Goal: Transaction & Acquisition: Subscribe to service/newsletter

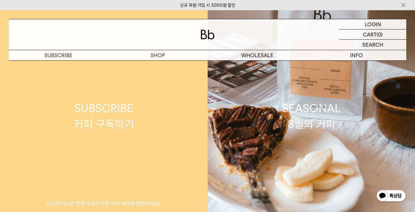
click at [109, 118] on div "SUBSCRIBE 커피 구독하기" at bounding box center [104, 115] width 60 height 31
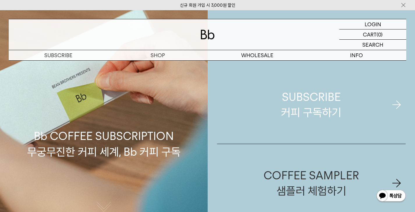
click at [303, 110] on div "SUBSCRIBE 커피 구독하기" at bounding box center [311, 104] width 60 height 31
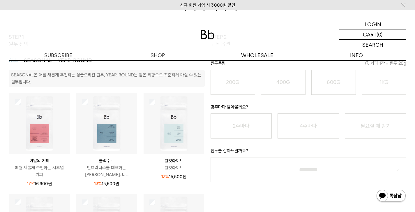
scroll to position [51, 0]
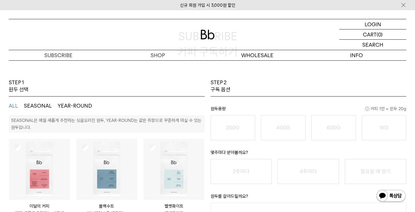
click at [222, 130] on div "200G 16,900 원" at bounding box center [233, 127] width 38 height 7
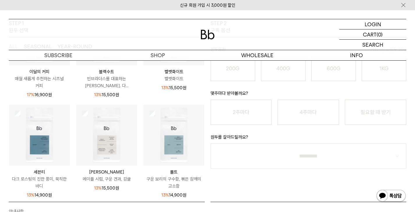
scroll to position [0, 0]
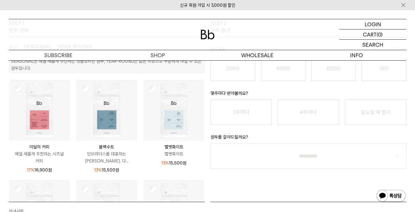
click at [44, 122] on img at bounding box center [39, 109] width 61 height 61
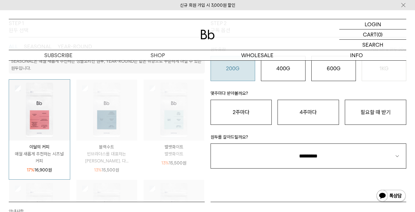
click at [235, 74] on button "200G 16,900 원" at bounding box center [232, 68] width 45 height 25
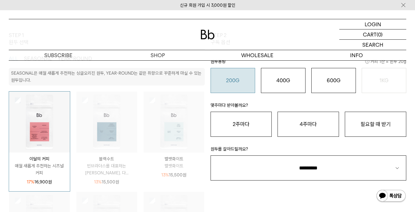
scroll to position [58, 0]
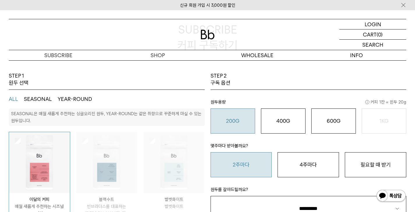
click at [240, 167] on button "2주마다" at bounding box center [240, 164] width 61 height 25
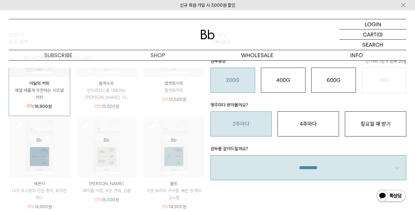
scroll to position [142, 0]
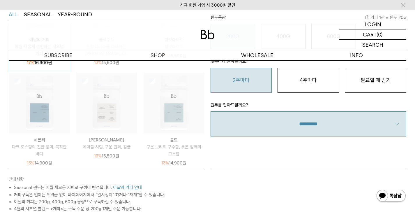
select select "**"
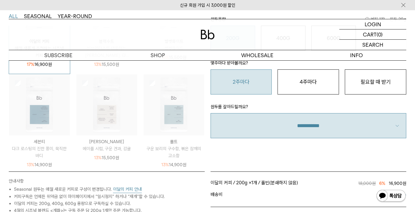
scroll to position [89, 0]
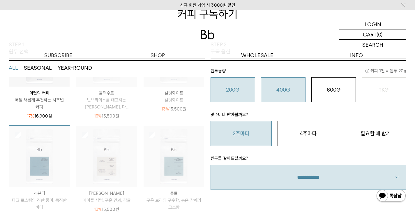
click at [290, 92] on o "400G" at bounding box center [283, 89] width 14 height 6
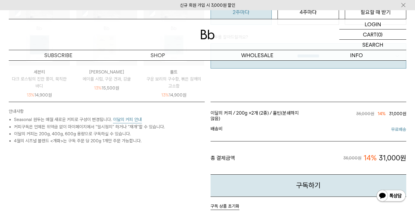
scroll to position [0, 0]
